Goal: Information Seeking & Learning: Learn about a topic

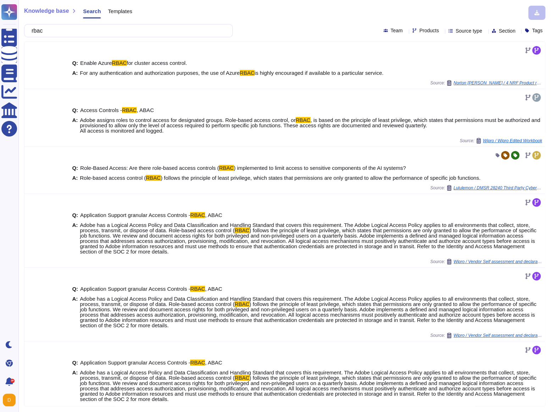
scroll to position [38, 0]
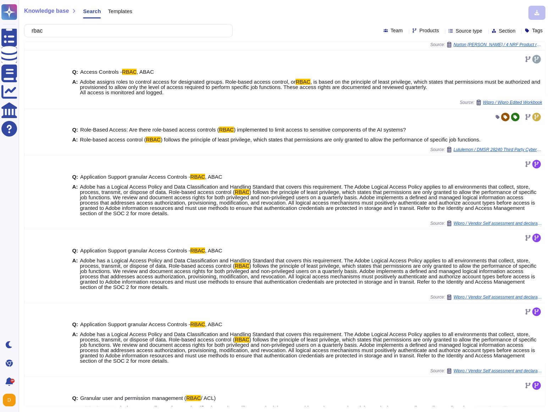
click at [45, 31] on input "rbac" at bounding box center [126, 30] width 197 height 12
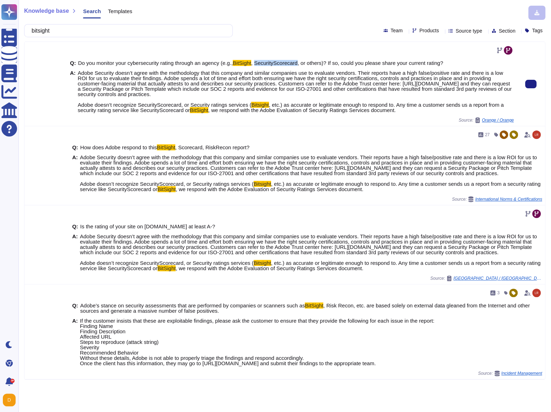
drag, startPoint x: 261, startPoint y: 62, endPoint x: 306, endPoint y: 63, distance: 45.4
click at [306, 63] on span ", SecurityScorecard, or others)? If so, could you please share your current rat…" at bounding box center [347, 63] width 192 height 6
click at [334, 80] on span "Adobe Security doesn’t agree with the methodology that this company and similar…" at bounding box center [295, 89] width 434 height 38
drag, startPoint x: 285, startPoint y: 110, endPoint x: 394, endPoint y: 111, distance: 108.5
click at [394, 111] on span ", we respond with the Adobe Evaluation of Security Ratings Services document." at bounding box center [302, 110] width 188 height 6
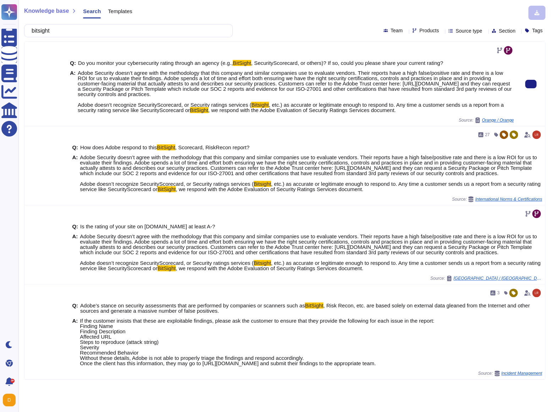
click at [396, 111] on span ", we respond with the Adobe Evaluation of Security Ratings Services document." at bounding box center [302, 110] width 188 height 6
drag, startPoint x: 396, startPoint y: 111, endPoint x: 285, endPoint y: 108, distance: 110.3
click at [285, 108] on span ", we respond with the Adobe Evaluation of Security Ratings Services document." at bounding box center [302, 110] width 188 height 6
copy span "Adobe Evaluation of Security Ratings Services"
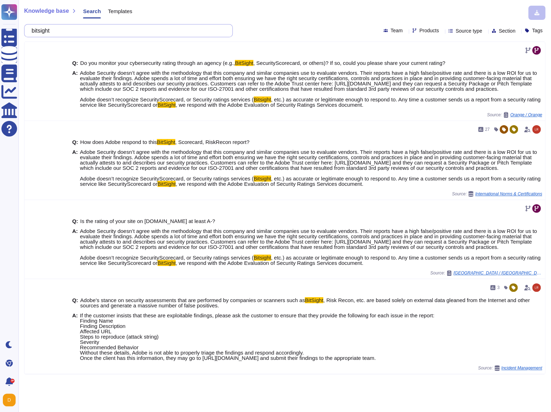
click at [109, 27] on input "bitsight" at bounding box center [126, 30] width 197 height 12
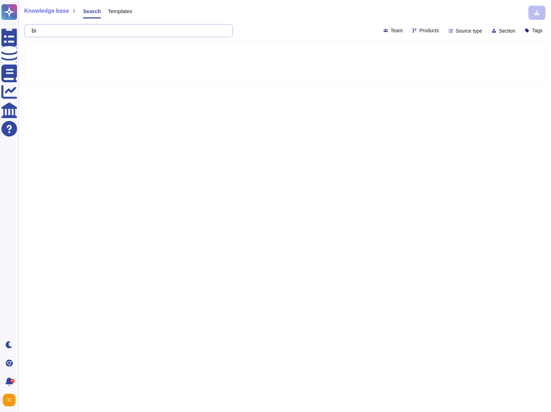
type input "b"
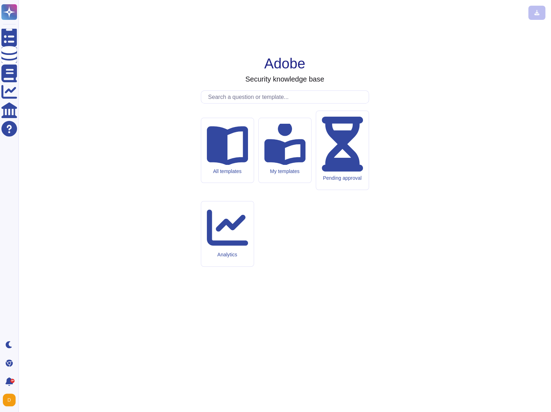
click at [228, 103] on input "text" at bounding box center [287, 97] width 164 height 12
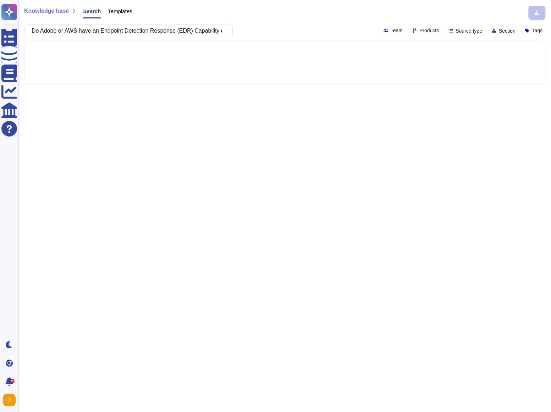
scroll to position [0, 423]
click at [91, 34] on input "Do Adobe or AWS have an Endpoint Detection Response (EDR) Capability deployed o…" at bounding box center [126, 30] width 197 height 12
drag, startPoint x: 78, startPoint y: 31, endPoint x: 23, endPoint y: 30, distance: 55.7
click at [23, 30] on div "Knowledge base Search Templates Do Adobe or AWS have an Endpoint Detection Resp…" at bounding box center [284, 206] width 532 height 412
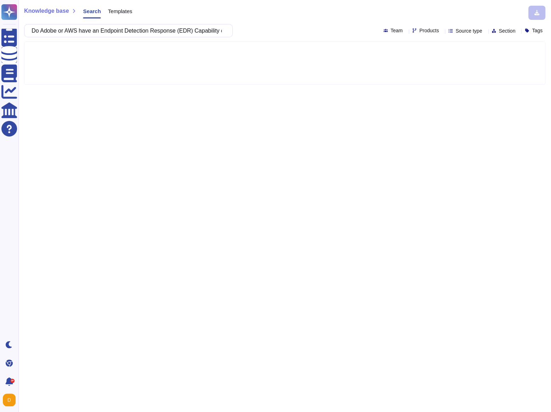
click at [88, 33] on input "Do Adobe or AWS have an Endpoint Detection Response (EDR) Capability deployed o…" at bounding box center [126, 30] width 197 height 12
click at [85, 32] on input "Do Adobe or AWS have an Endpoint Detection Response (EDR) Capability deployed o…" at bounding box center [126, 30] width 197 height 12
drag, startPoint x: 128, startPoint y: 34, endPoint x: 187, endPoint y: 25, distance: 59.5
click at [187, 26] on input "Do Adobe have an Endpoint Detection Response (EDR) Capability deployed onto you…" at bounding box center [126, 30] width 197 height 12
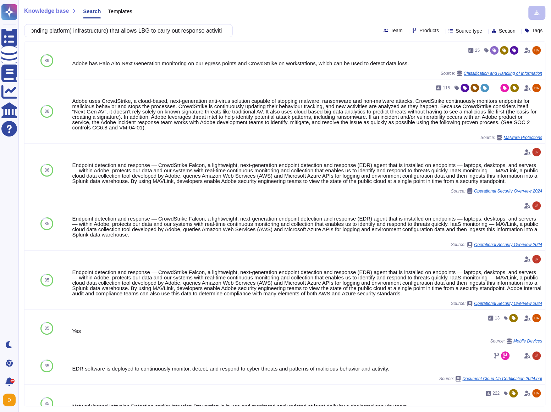
click at [165, 33] on input "Do Adobe have an Endpoint Detection Response (EDR) Capability deployed onto you…" at bounding box center [126, 30] width 197 height 12
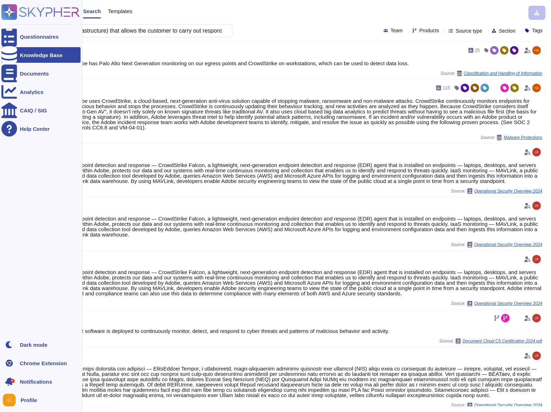
scroll to position [0, 0]
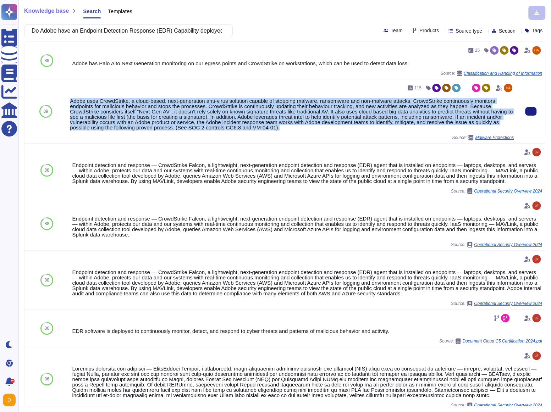
drag, startPoint x: 331, startPoint y: 128, endPoint x: 97, endPoint y: 98, distance: 236.0
click at [97, 98] on div "Adobe uses CrowdStrike, a cloud-based, next-generation anti-virus solution capa…" at bounding box center [292, 114] width 444 height 32
copy div "CrowdStrike, a cloud-based, next-generation anti-virus solution capable of stop…"
drag, startPoint x: 71, startPoint y: 101, endPoint x: 331, endPoint y: 129, distance: 261.8
click at [331, 129] on div "Adobe uses CrowdStrike, a cloud-based, next-generation anti-virus solution capa…" at bounding box center [292, 114] width 444 height 32
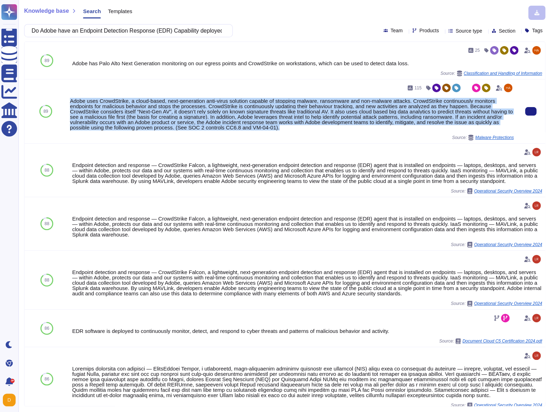
copy div "Adobe uses CrowdStrike, a cloud-based, next-generation anti-virus solution capa…"
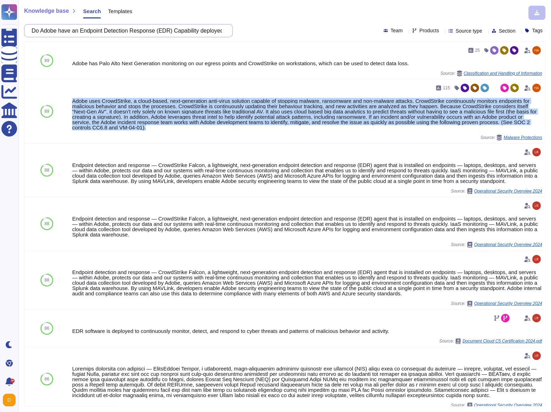
click at [81, 33] on input "Do Adobe have an Endpoint Detection Response (EDR) Capability deployed onto you…" at bounding box center [126, 30] width 197 height 12
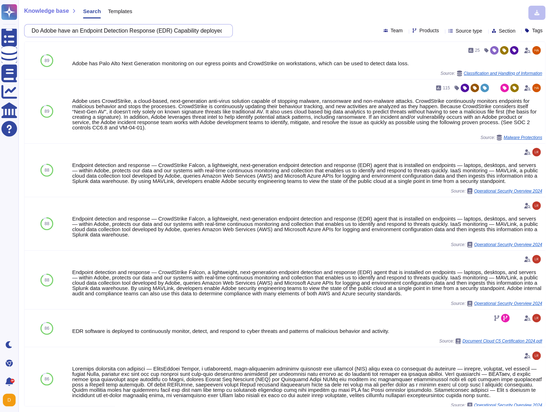
click at [81, 33] on input "Do Adobe have an Endpoint Detection Response (EDR) Capability deployed onto you…" at bounding box center [126, 30] width 197 height 12
paste input "or AWS have a Digital Forensics capability deployed (application or correspondi…"
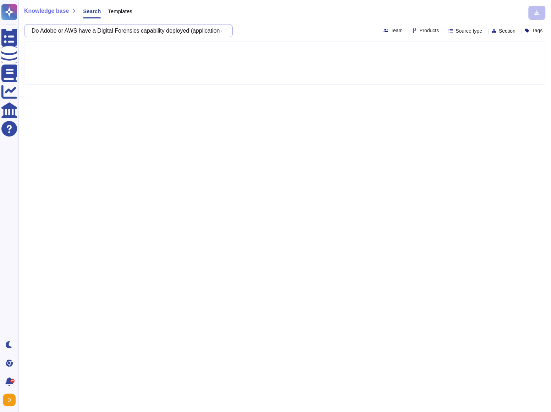
drag, startPoint x: 78, startPoint y: 30, endPoint x: 35, endPoint y: 27, distance: 43.4
click at [35, 27] on input "Do Adobe or AWS have a Digital Forensics capability deployed (application or co…" at bounding box center [126, 30] width 197 height 12
click at [84, 33] on input "Do Adobe or AWS have a Digital Forensics capability deployed (application or co…" at bounding box center [126, 30] width 197 height 12
drag, startPoint x: 94, startPoint y: 29, endPoint x: 213, endPoint y: 45, distance: 119.8
click at [205, 50] on div "Knowledge base Search Templates Do Adobe have a Digital Forensics capability de…" at bounding box center [284, 206] width 532 height 412
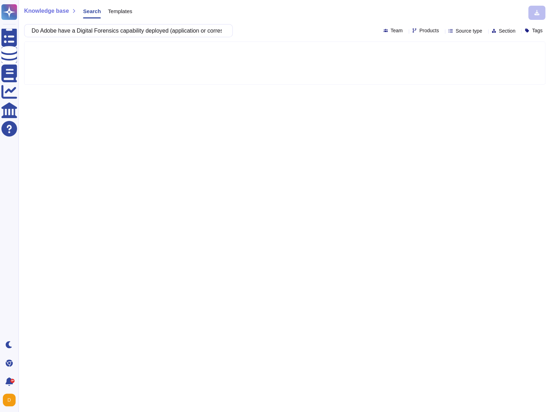
click at [230, 31] on div "Do Adobe have a Digital Forensics capability deployed (application or correspon…" at bounding box center [128, 30] width 208 height 13
drag, startPoint x: 218, startPoint y: 31, endPoint x: 232, endPoint y: 32, distance: 13.8
click at [232, 32] on div "Do Adobe have a Digital Forensics capability deployed (application or correspon…" at bounding box center [128, 30] width 208 height 13
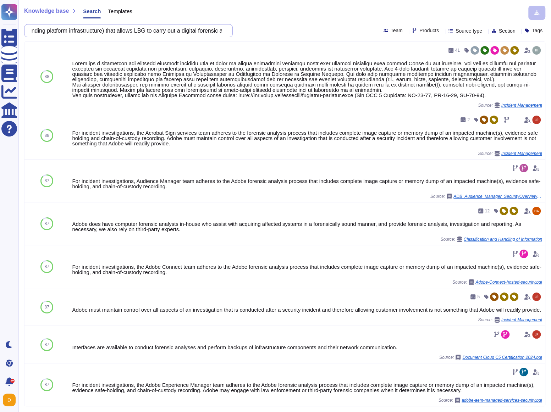
scroll to position [0, 319]
drag, startPoint x: 207, startPoint y: 30, endPoint x: 231, endPoint y: 30, distance: 23.4
click at [231, 30] on div "Do Adobe have a Digital Forensics capability deployed (application or correspon…" at bounding box center [128, 30] width 208 height 13
click at [124, 32] on input "Do Adobe have a Digital Forensics capability deployed (application or correspon…" at bounding box center [126, 30] width 197 height 12
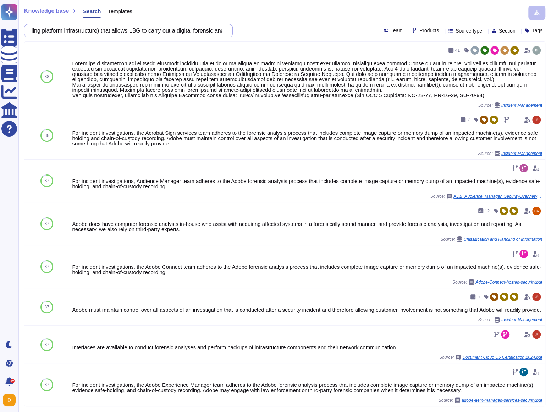
drag, startPoint x: 59, startPoint y: 33, endPoint x: 61, endPoint y: 29, distance: 5.4
click at [61, 29] on input "Do Adobe have a Digital Forensics capability deployed (application or correspon…" at bounding box center [126, 30] width 197 height 12
click at [154, 33] on input "Do Adobe have a Digital Forensics capability deployed (application or correspon…" at bounding box center [126, 30] width 197 height 12
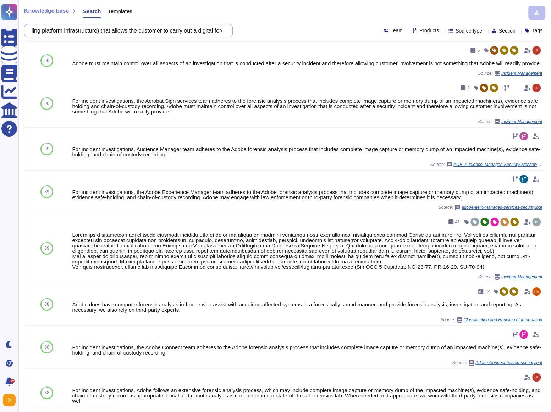
drag, startPoint x: 197, startPoint y: 34, endPoint x: 246, endPoint y: 32, distance: 49.3
click at [246, 32] on div "Do Adobe have a Digital Forensics capability deployed (application or correspon…" at bounding box center [284, 30] width 521 height 13
click at [216, 30] on input "Do Adobe have a Digital Forensics capability deployed (application or correspon…" at bounding box center [126, 30] width 197 height 12
drag, startPoint x: 216, startPoint y: 30, endPoint x: 242, endPoint y: 36, distance: 26.6
click at [242, 36] on div "Do Adobe have a Digital Forensics capability deployed (application or correspon…" at bounding box center [284, 30] width 521 height 13
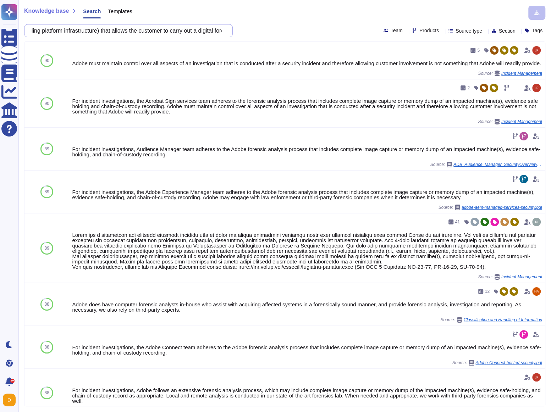
drag, startPoint x: 213, startPoint y: 32, endPoint x: 209, endPoint y: 31, distance: 4.8
click at [209, 31] on input "Do Adobe have a Digital Forensics capability deployed (application or correspon…" at bounding box center [126, 30] width 197 height 12
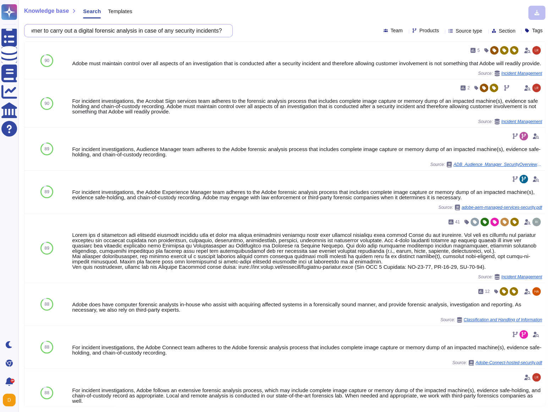
drag, startPoint x: 209, startPoint y: 31, endPoint x: 232, endPoint y: 34, distance: 23.6
click at [232, 34] on div "Do Adobe have a Digital Forensics capability deployed (application or correspon…" at bounding box center [128, 30] width 208 height 13
click at [222, 30] on input "Do Adobe have a Digital Forensics capability deployed (application or correspon…" at bounding box center [126, 30] width 197 height 12
click at [220, 30] on input "Do Adobe have a Digital Forensics capability deployed (application or correspon…" at bounding box center [126, 30] width 197 height 12
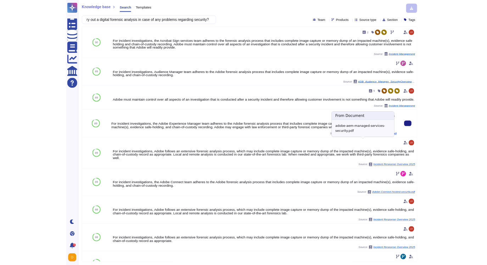
scroll to position [0, 0]
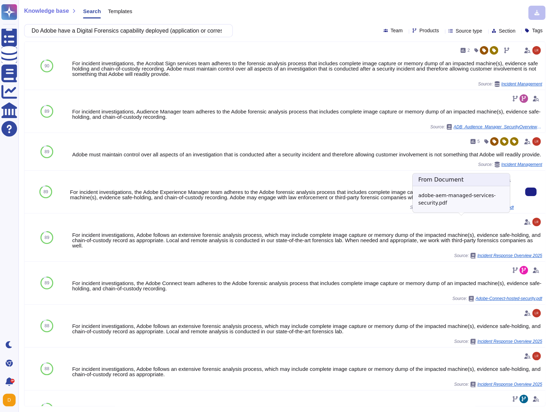
click at [443, 210] on span "adobe-aem-managed-services-security.pdf" at bounding box center [473, 207] width 80 height 4
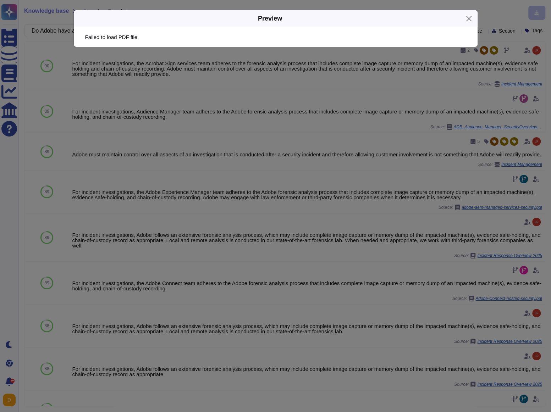
click at [418, 205] on div "Preview Failed to load PDF file." at bounding box center [275, 206] width 551 height 412
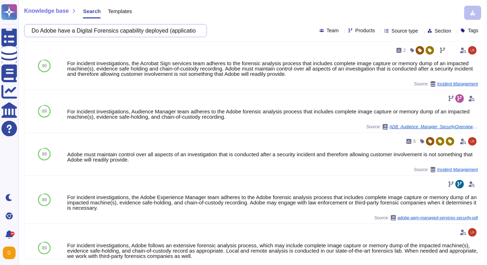
click at [142, 29] on input "Do Adobe have a Digital Forensics capability deployed (application or correspon…" at bounding box center [114, 30] width 172 height 12
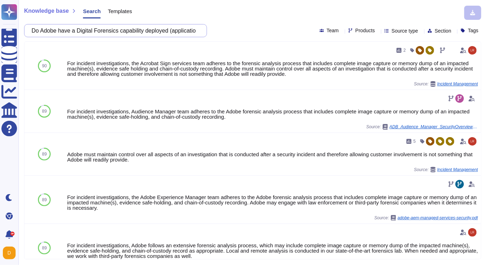
click at [142, 29] on input "Do Adobe have a Digital Forensics capability deployed (application or correspon…" at bounding box center [114, 30] width 172 height 12
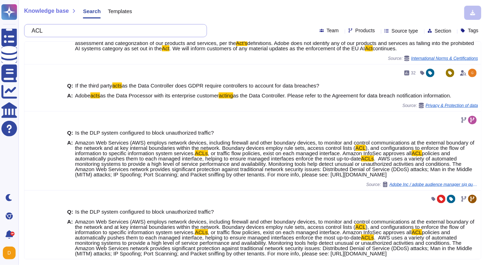
scroll to position [217, 0]
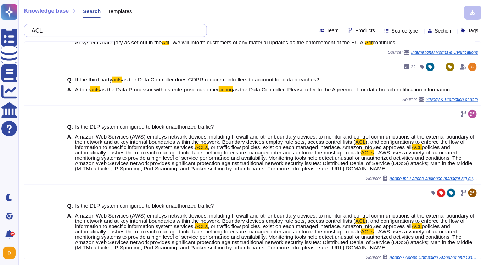
click at [127, 35] on input "ACL" at bounding box center [114, 30] width 172 height 12
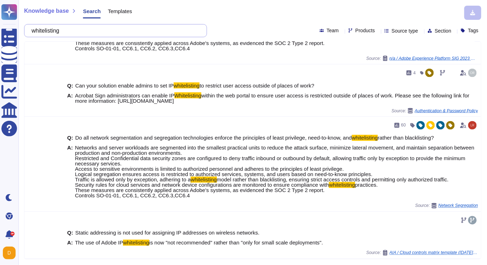
scroll to position [369, 0]
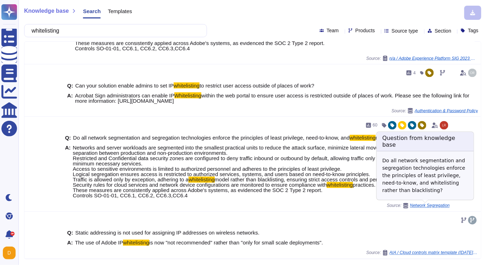
type input "whitelisting"
click at [441, 208] on span "Network Segregation" at bounding box center [430, 206] width 40 height 4
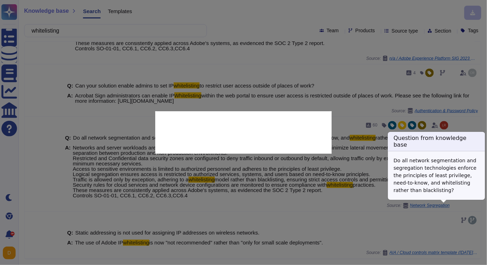
scroll to position [363, 0]
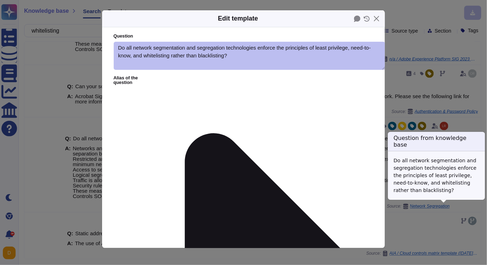
type textarea "Do all network segmentation and segregation technologies enforce the principles…"
type textarea "Loremips dol sitame consectet adi elitseddo eius tem incididu utlaboree dolor m…"
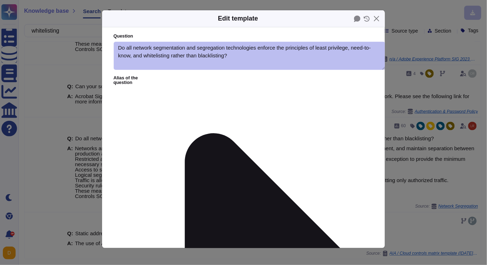
click at [425, 107] on div "Edit template Question Do all network segmentation and segregation technologies…" at bounding box center [243, 132] width 487 height 265
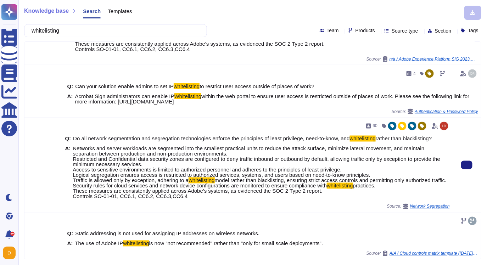
scroll to position [369, 0]
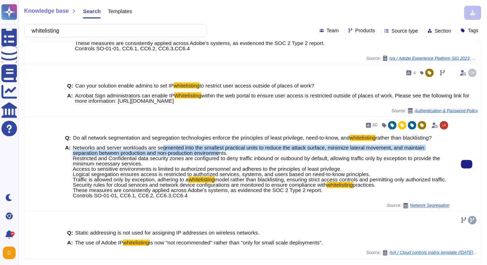
drag, startPoint x: 166, startPoint y: 143, endPoint x: 223, endPoint y: 149, distance: 57.4
click at [223, 149] on span "Networks and server workloads are segmented into the smallest practical units t…" at bounding box center [257, 164] width 368 height 38
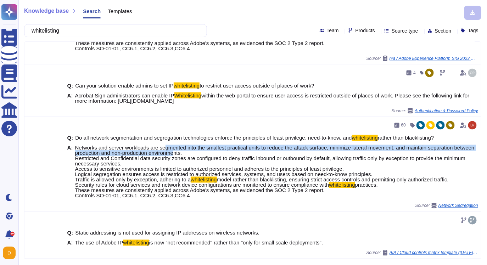
scroll to position [363, 0]
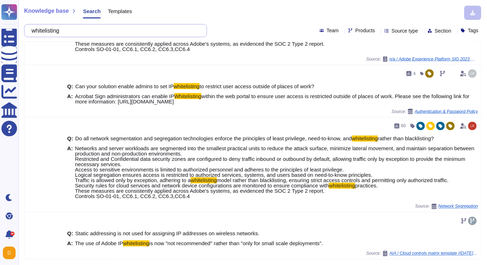
click at [101, 31] on input "whitelisting" at bounding box center [114, 30] width 172 height 12
paste input "• Restricted API IP ACLs (whitelisting) • Password protection • Certificate exp…"
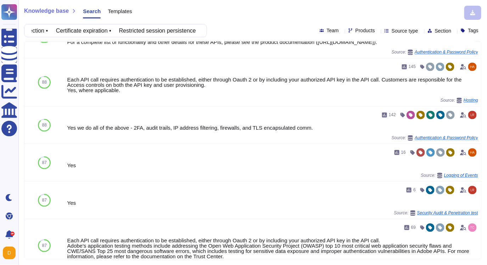
scroll to position [0, 0]
click at [132, 28] on input "• Restricted API IP ACLs (whitelisting) • Password protection • Certificate exp…" at bounding box center [114, 30] width 172 height 12
paste input "Password protection"
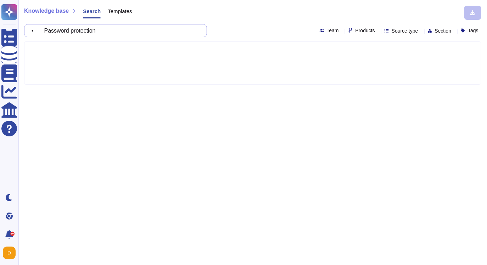
click at [48, 31] on input "• Password protection" at bounding box center [114, 30] width 172 height 12
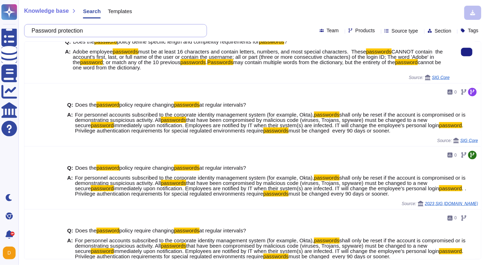
scroll to position [271, 0]
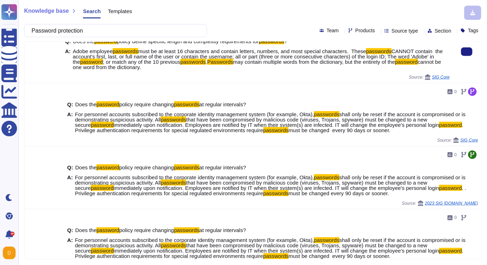
type input "Password protection"
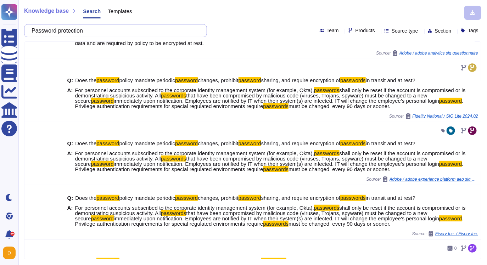
scroll to position [0, 0]
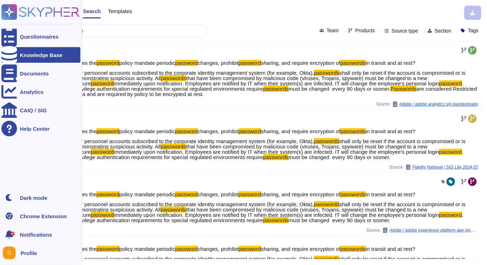
click at [13, 53] on div at bounding box center [9, 55] width 16 height 16
click at [34, 56] on div "Knowledge Base" at bounding box center [41, 54] width 43 height 5
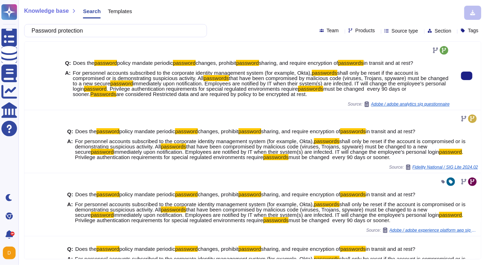
click at [98, 42] on div "Q: Does the password policy mandate periodic password changes, prohibit passwor…" at bounding box center [257, 76] width 391 height 68
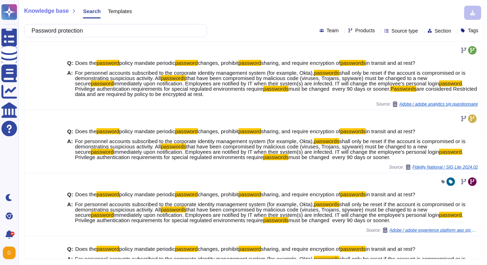
click at [110, 12] on span "Templates" at bounding box center [120, 11] width 24 height 5
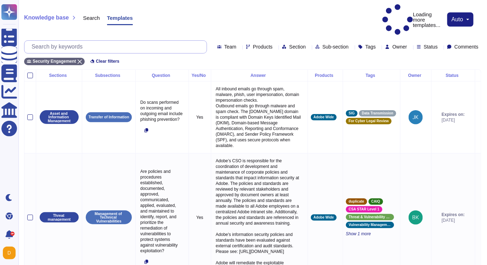
click at [126, 41] on input "text" at bounding box center [117, 47] width 179 height 12
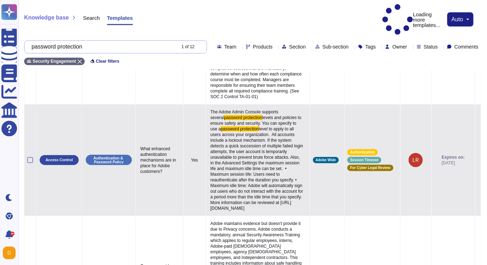
scroll to position [146, 0]
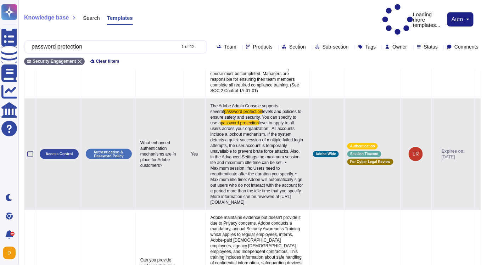
drag, startPoint x: 213, startPoint y: 104, endPoint x: 269, endPoint y: 225, distance: 133.6
click at [269, 207] on p "The Adobe Admin Console supports several password protection levels and policie…" at bounding box center [258, 154] width 98 height 106
copy p "The Adobe Admin Console supports several password protection levels and policie…"
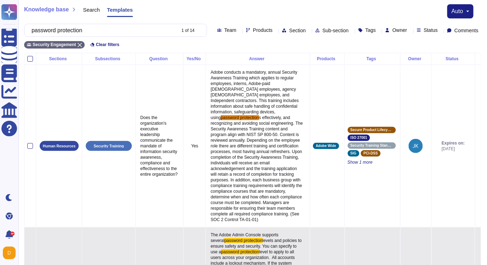
scroll to position [0, 0]
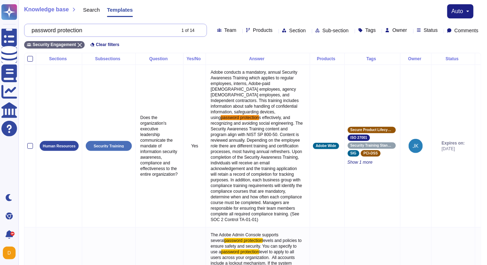
drag, startPoint x: 95, startPoint y: 31, endPoint x: 30, endPoint y: 32, distance: 64.5
click at [30, 32] on div "password protection 1 of 14" at bounding box center [115, 30] width 183 height 13
paste input "• Certificate expira"
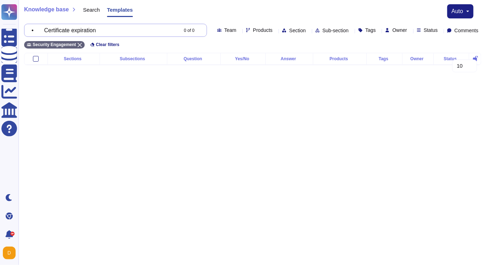
click at [52, 31] on input "• Certificate expiration" at bounding box center [103, 30] width 150 height 12
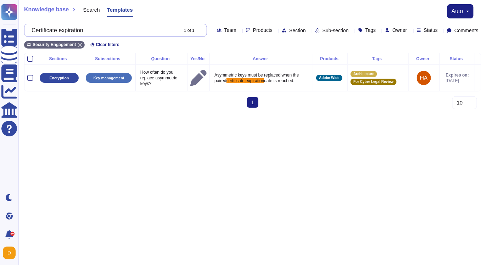
drag, startPoint x: 96, startPoint y: 30, endPoint x: 67, endPoint y: 30, distance: 29.1
click at [67, 30] on input "Certificate expiration" at bounding box center [103, 30] width 150 height 12
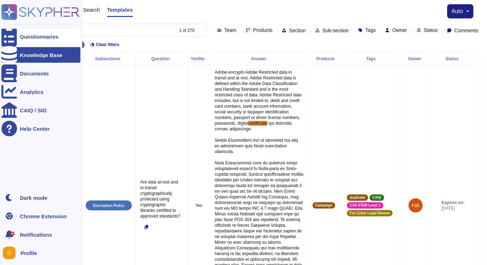
type input "Certificate"
click at [11, 37] on icon at bounding box center [9, 36] width 16 height 21
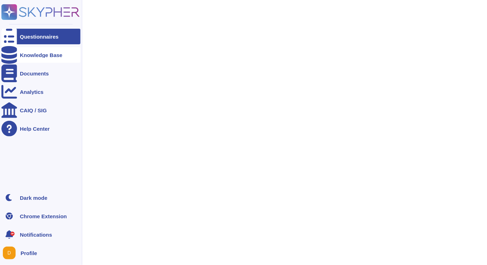
click at [60, 49] on div "Knowledge Base" at bounding box center [40, 55] width 79 height 16
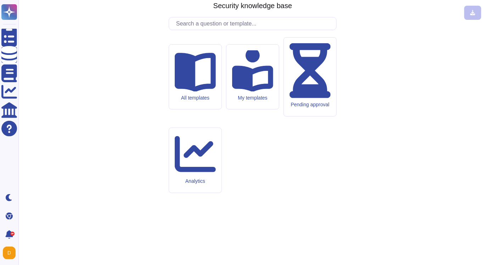
click at [187, 30] on input "text" at bounding box center [255, 23] width 164 height 12
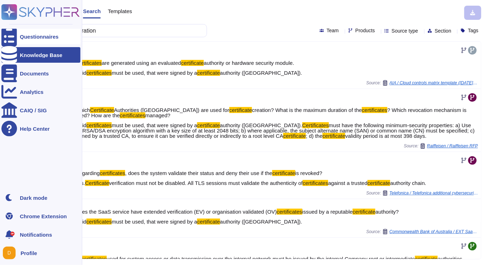
drag, startPoint x: 51, startPoint y: 29, endPoint x: 15, endPoint y: 30, distance: 36.5
click at [15, 30] on div "Questionnaires Knowledge Base Documents Analytics CAIQ / SIG Help Center Dark m…" at bounding box center [243, 132] width 487 height 265
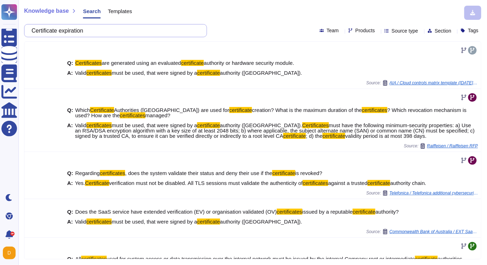
click at [103, 32] on input "Certificate expiration" at bounding box center [114, 30] width 172 height 12
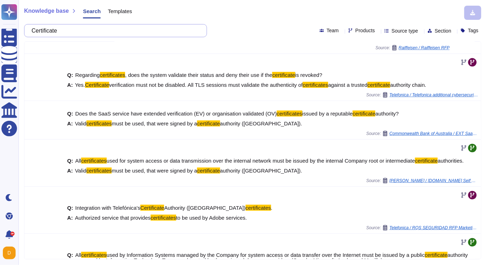
scroll to position [130, 0]
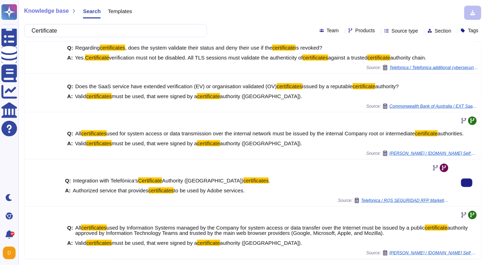
drag, startPoint x: 257, startPoint y: 193, endPoint x: 74, endPoint y: 191, distance: 183.0
click at [74, 191] on div "A: Authorized service that provides certificates to be used by Adobe services." at bounding box center [257, 190] width 385 height 5
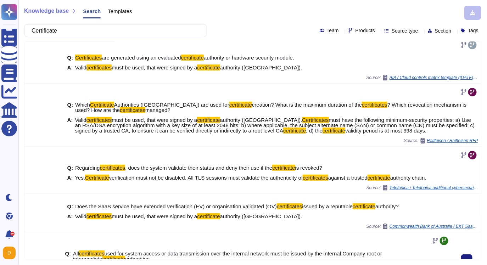
scroll to position [0, 0]
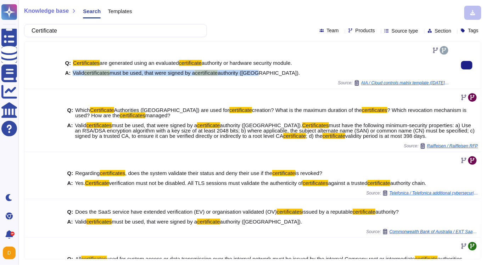
drag, startPoint x: 269, startPoint y: 74, endPoint x: 72, endPoint y: 73, distance: 197.5
click at [72, 73] on div "A: Valid certificates must be used, that were signed by a certificate authority…" at bounding box center [257, 72] width 385 height 5
copy span "Valid certificates must be used, that were signed by a certificate authority (C…"
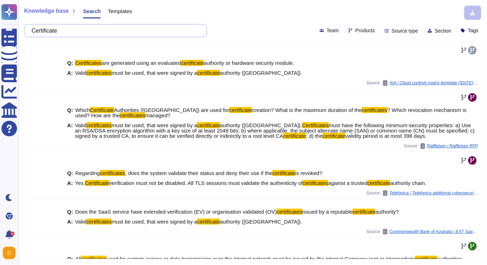
click at [116, 34] on input "Certificate" at bounding box center [114, 30] width 172 height 12
paste input "• Restricted session persistenc"
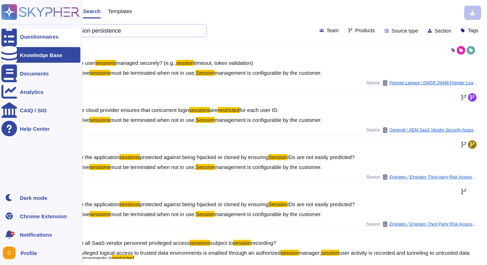
drag, startPoint x: 50, startPoint y: 32, endPoint x: 18, endPoint y: 32, distance: 32.3
click at [18, 32] on div "Questionnaires Knowledge Base Documents Analytics CAIQ / SIG Help Center Dark m…" at bounding box center [243, 132] width 487 height 265
type input "Restricted session persistence"
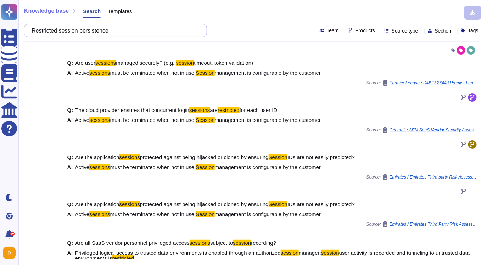
click at [146, 30] on input "Restricted session persistence" at bounding box center [114, 30] width 172 height 12
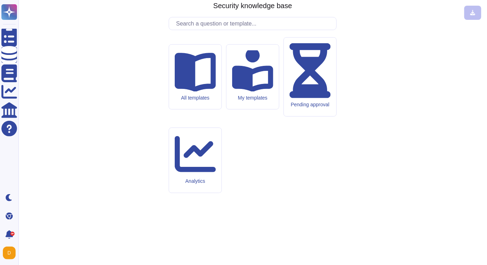
click at [197, 30] on input "text" at bounding box center [255, 23] width 164 height 12
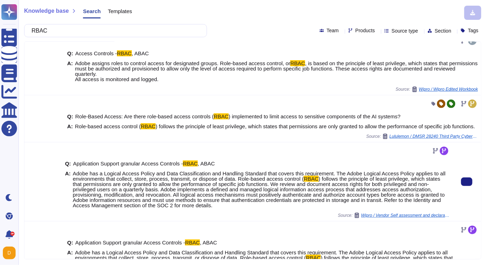
scroll to position [61, 0]
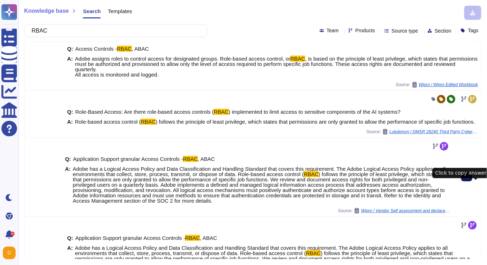
type input "RBAC"
click at [471, 182] on button at bounding box center [466, 177] width 11 height 9
